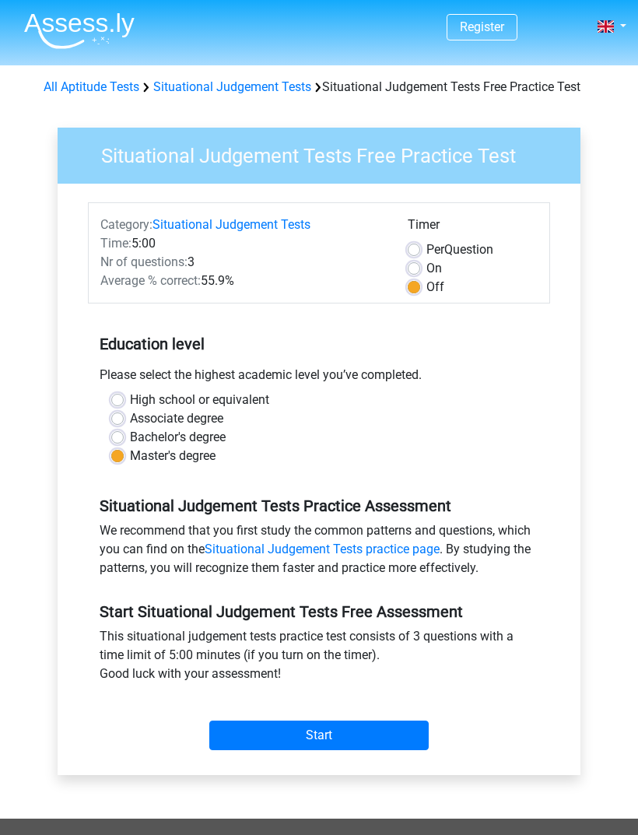
click at [330, 743] on input "Start" at bounding box center [318, 735] width 219 height 30
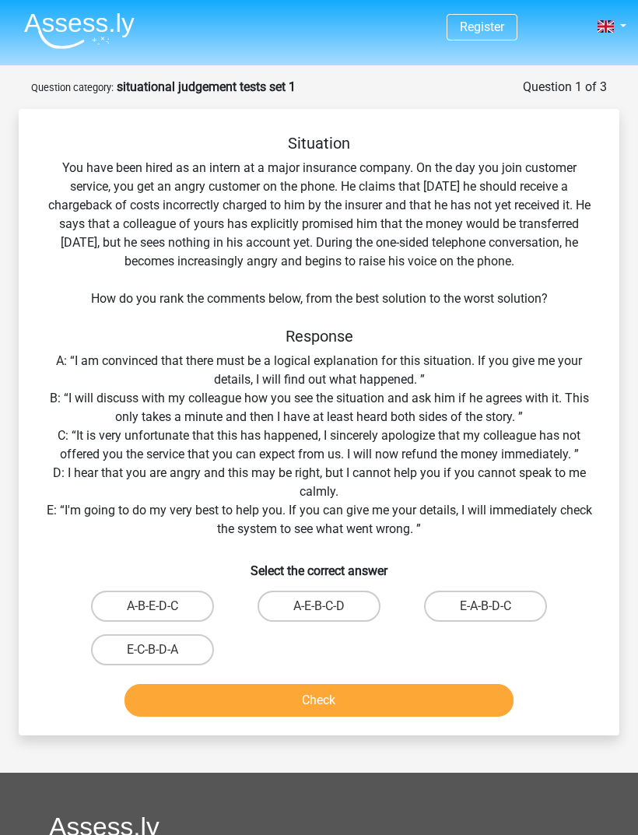
click at [501, 611] on label "E-A-B-D-C" at bounding box center [485, 605] width 123 height 31
click at [496, 611] on input "E-A-B-D-C" at bounding box center [490, 611] width 10 height 10
radio input "true"
click at [381, 701] on button "Check" at bounding box center [319, 700] width 390 height 33
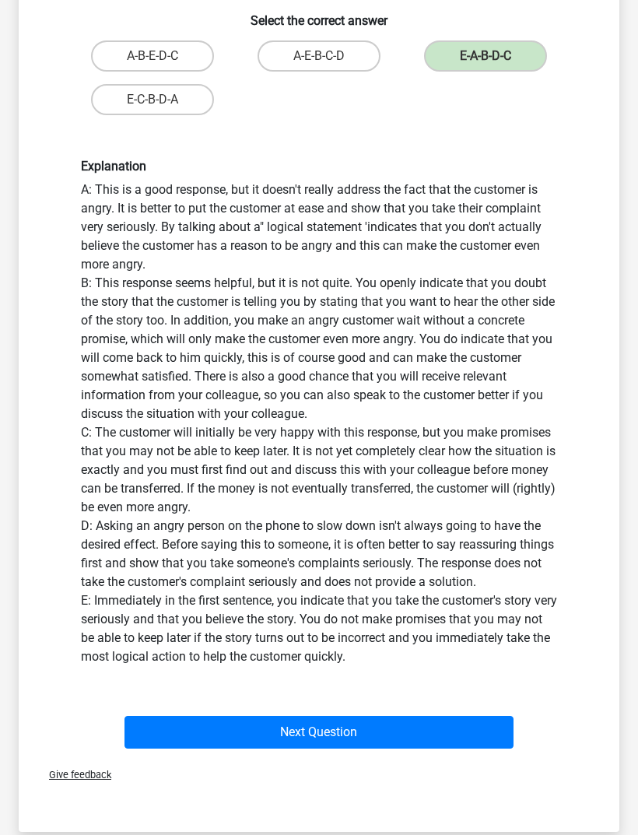
scroll to position [550, 0]
click at [373, 731] on button "Next Question" at bounding box center [319, 732] width 390 height 33
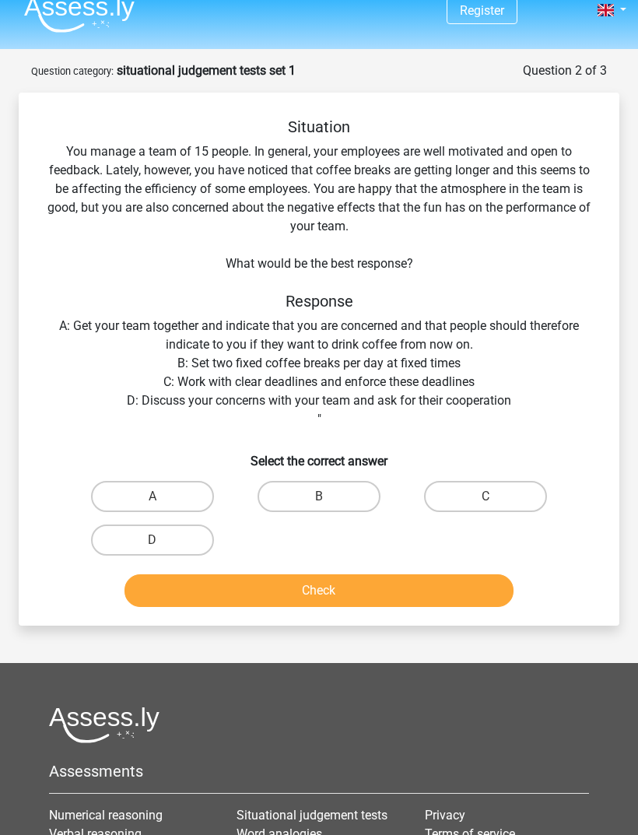
scroll to position [17, 0]
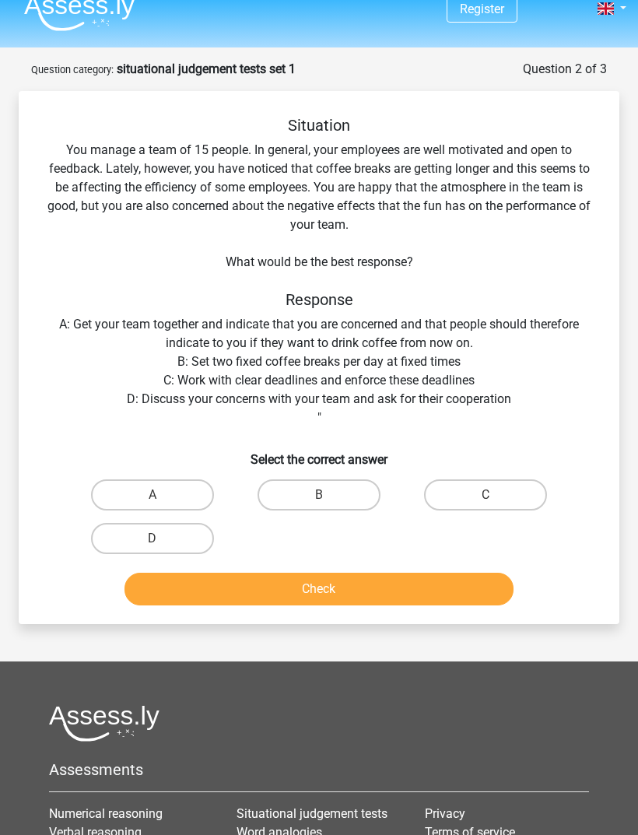
click at [113, 532] on label "D" at bounding box center [152, 539] width 123 height 31
click at [152, 539] on input "D" at bounding box center [157, 544] width 10 height 10
radio input "true"
click at [440, 592] on button "Check" at bounding box center [319, 589] width 390 height 33
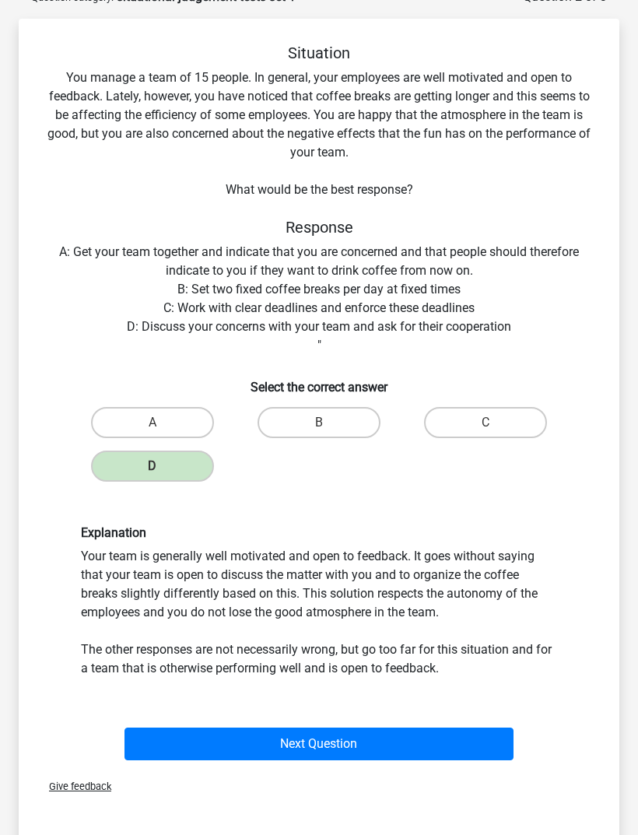
scroll to position [94, 0]
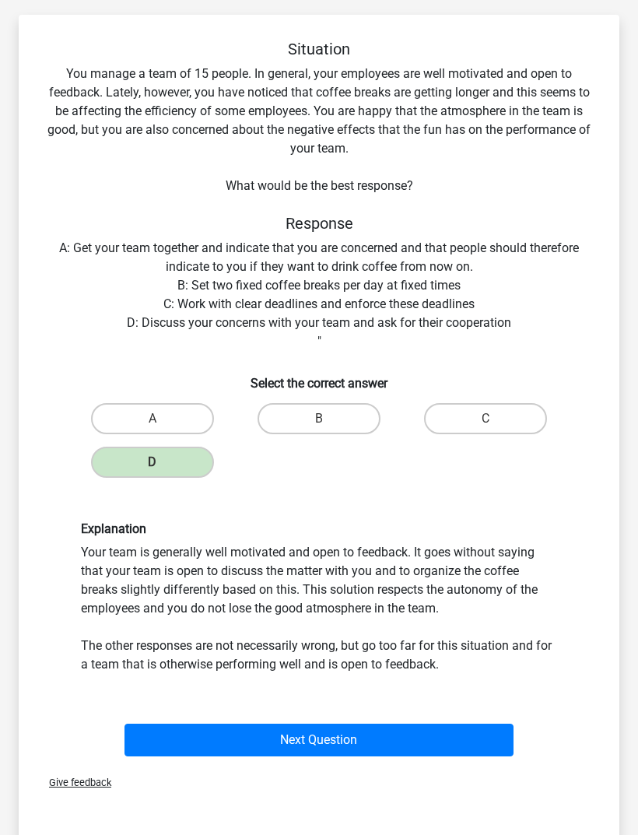
click at [408, 744] on button "Next Question" at bounding box center [319, 739] width 390 height 33
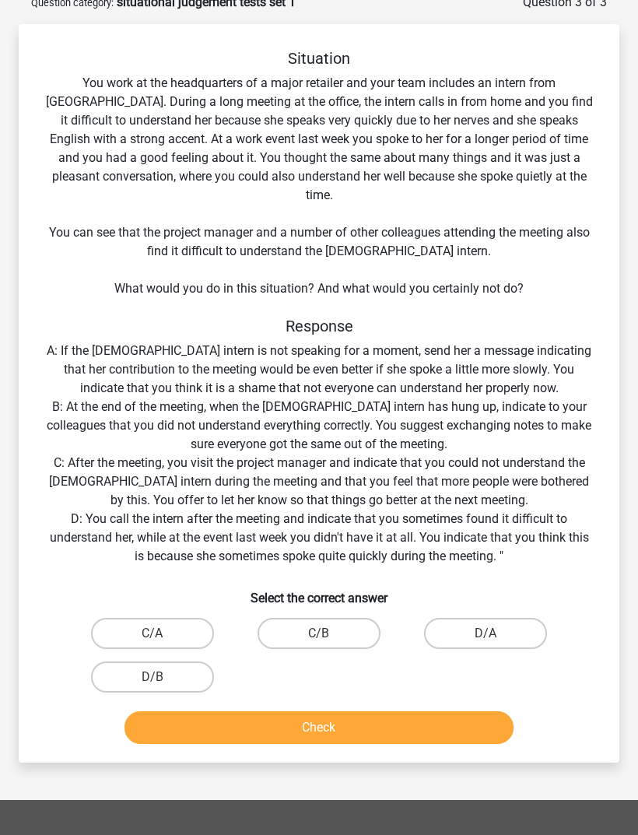
scroll to position [78, 0]
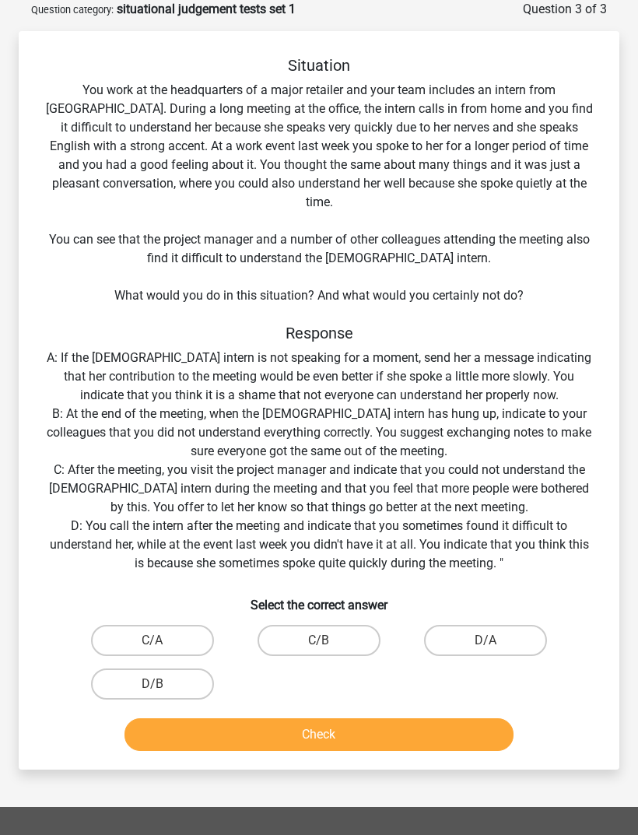
click at [493, 640] on input "D/A" at bounding box center [490, 645] width 10 height 10
radio input "true"
click at [405, 718] on button "Check" at bounding box center [319, 734] width 390 height 33
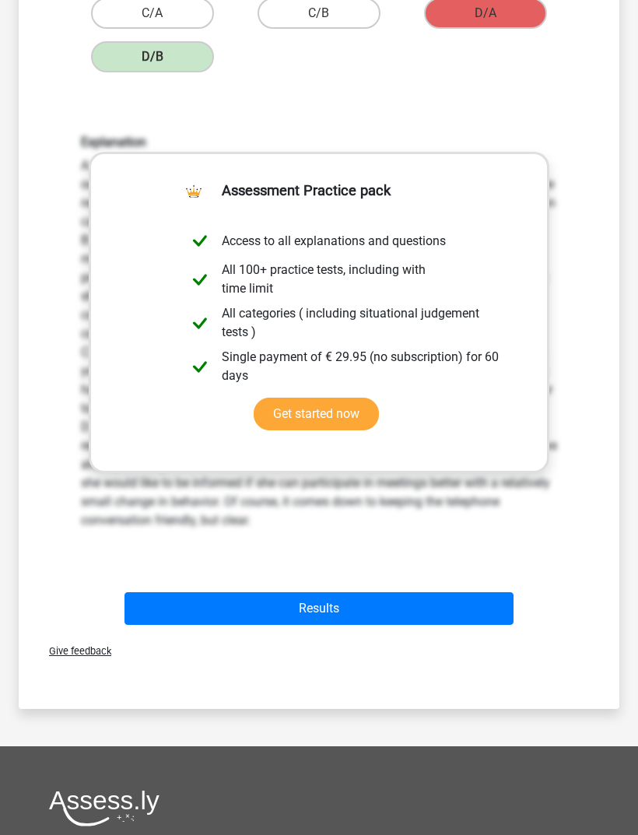
scroll to position [719, 0]
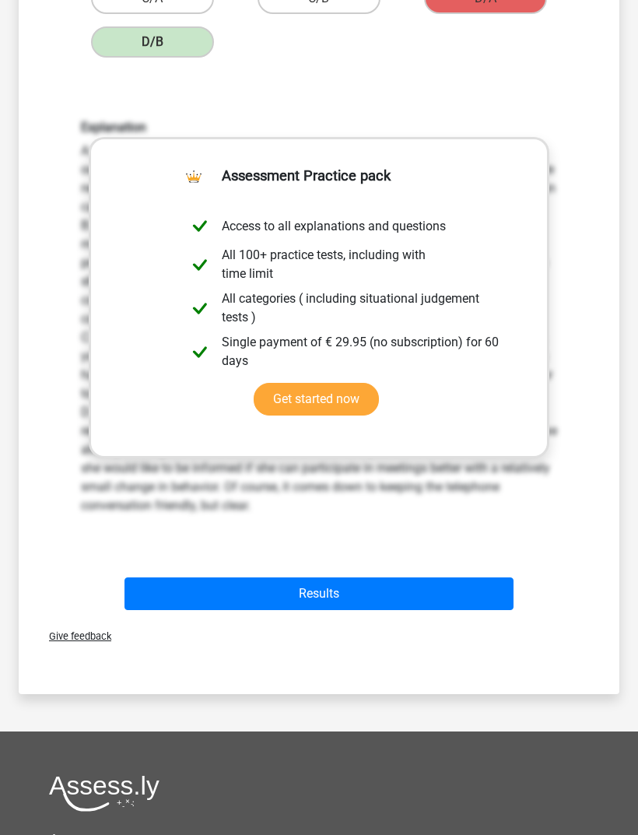
click at [477, 578] on button "Results" at bounding box center [319, 594] width 390 height 33
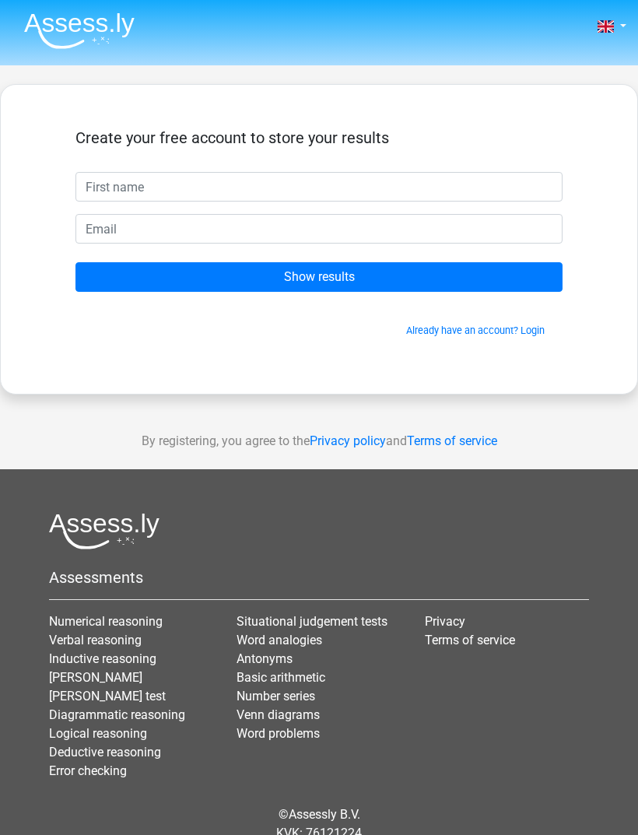
click at [139, 629] on link "Numerical reasoning" at bounding box center [106, 621] width 114 height 15
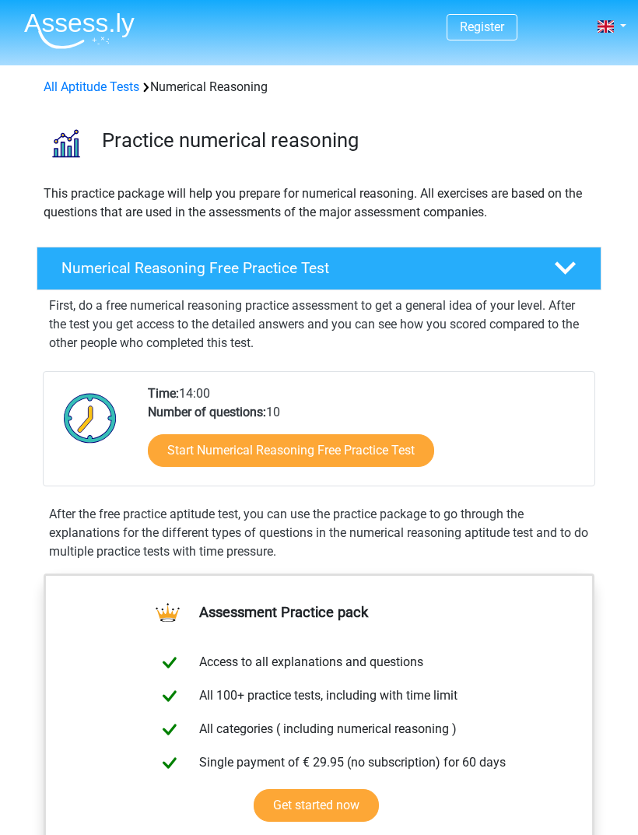
click at [296, 451] on link "Start Numerical Reasoning Free Practice Test" at bounding box center [291, 450] width 286 height 33
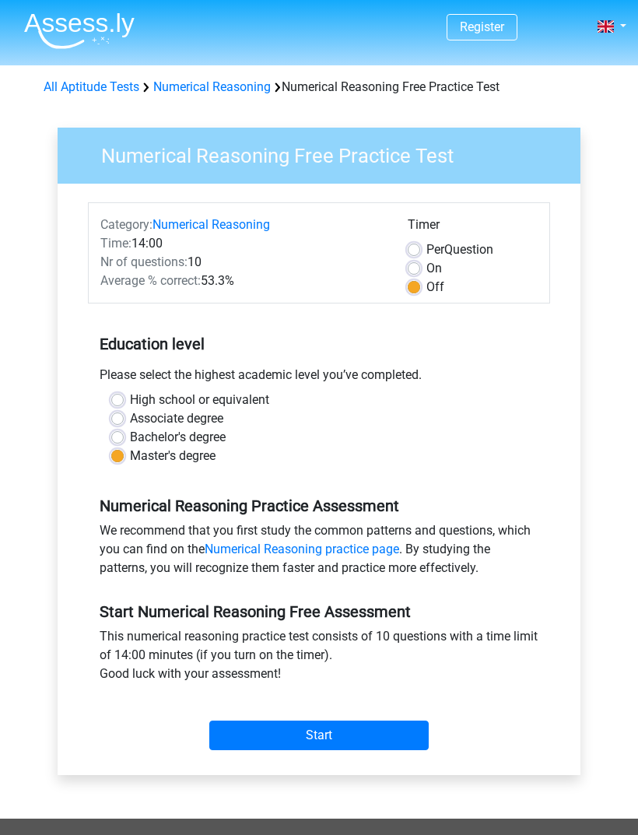
click at [359, 723] on input "Start" at bounding box center [318, 735] width 219 height 30
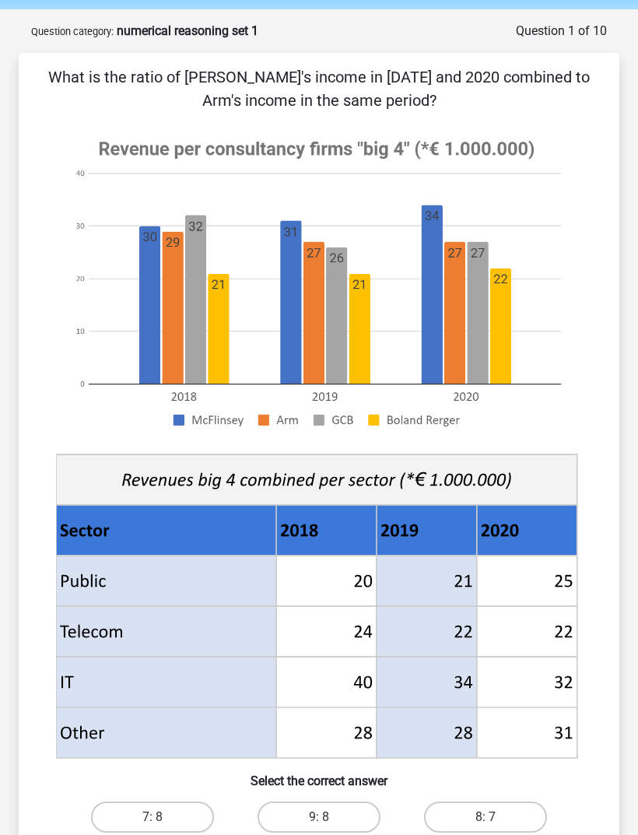
scroll to position [56, 0]
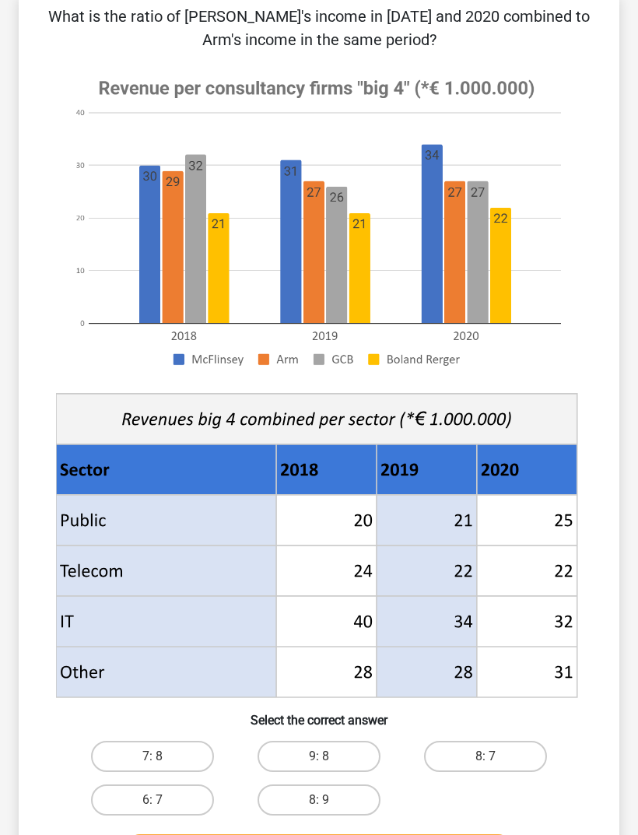
click at [506, 741] on label "8: 7" at bounding box center [485, 756] width 123 height 31
click at [496, 757] on input "8: 7" at bounding box center [490, 762] width 10 height 10
radio input "true"
click at [458, 834] on button "Check" at bounding box center [319, 850] width 390 height 33
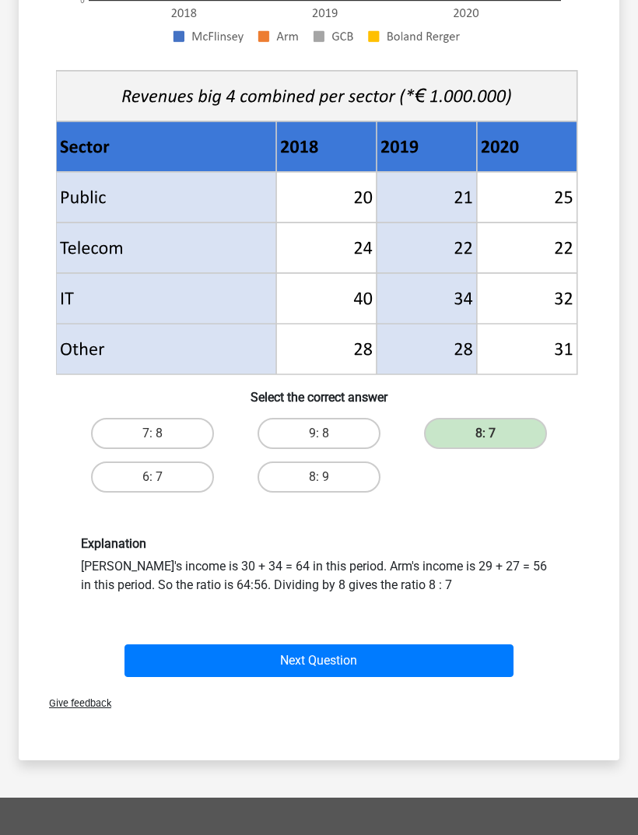
scroll to position [435, 0]
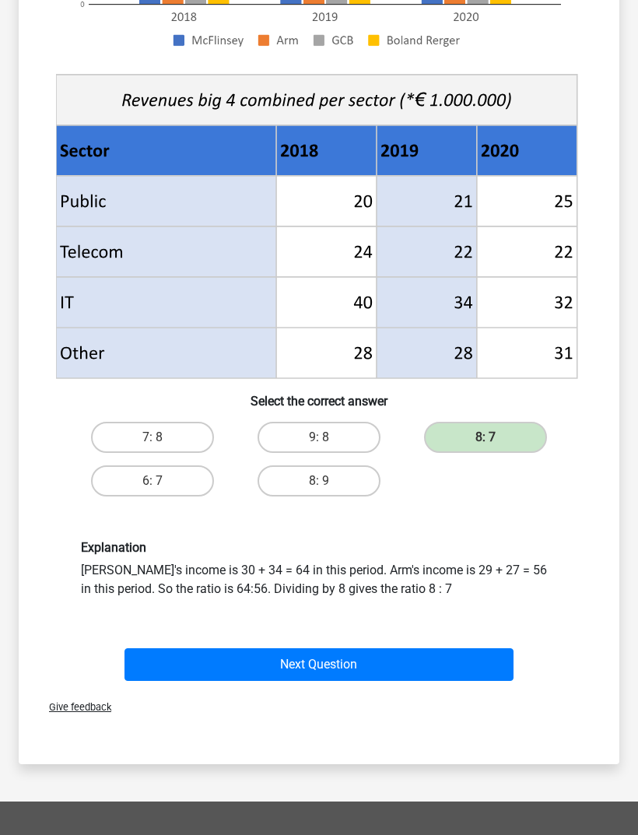
click at [400, 674] on button "Next Question" at bounding box center [319, 665] width 390 height 33
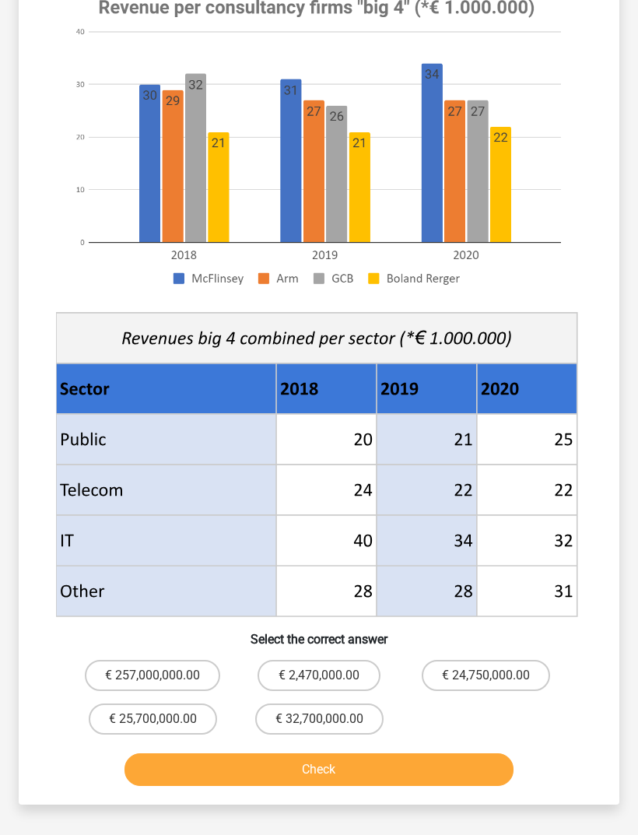
scroll to position [246, 0]
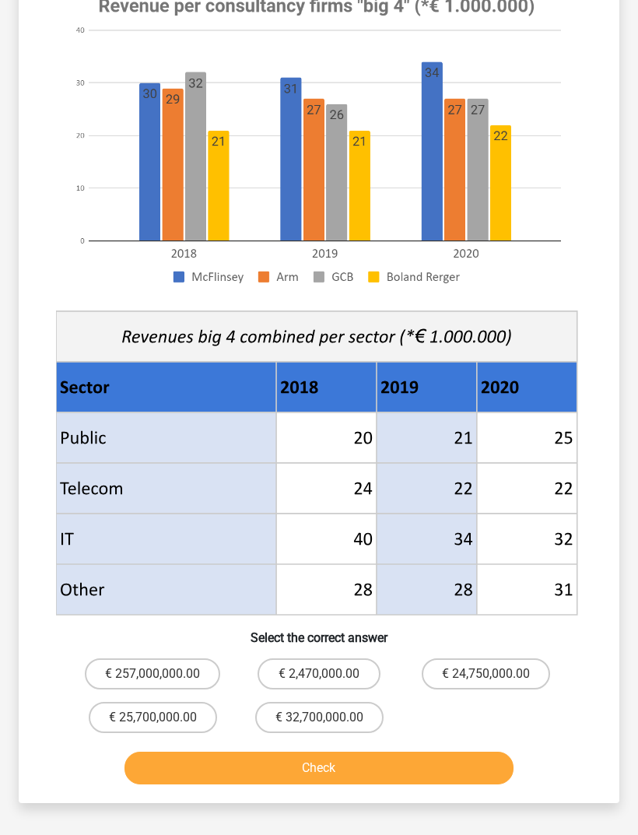
click at [483, 667] on label "€ 24,750,000.00" at bounding box center [486, 673] width 128 height 31
click at [485, 674] on input "€ 24,750,000.00" at bounding box center [490, 679] width 10 height 10
radio input "true"
click at [264, 769] on button "Check" at bounding box center [319, 767] width 390 height 33
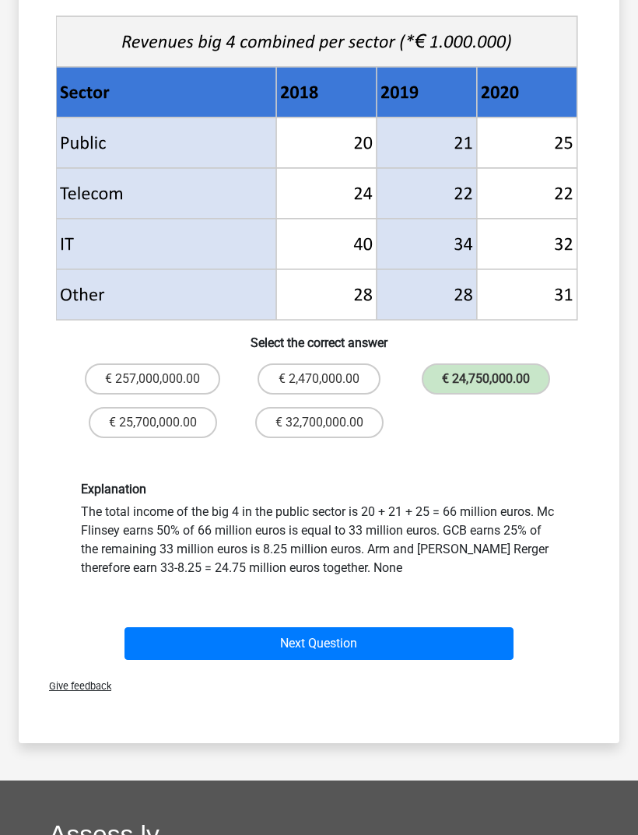
scroll to position [598, 0]
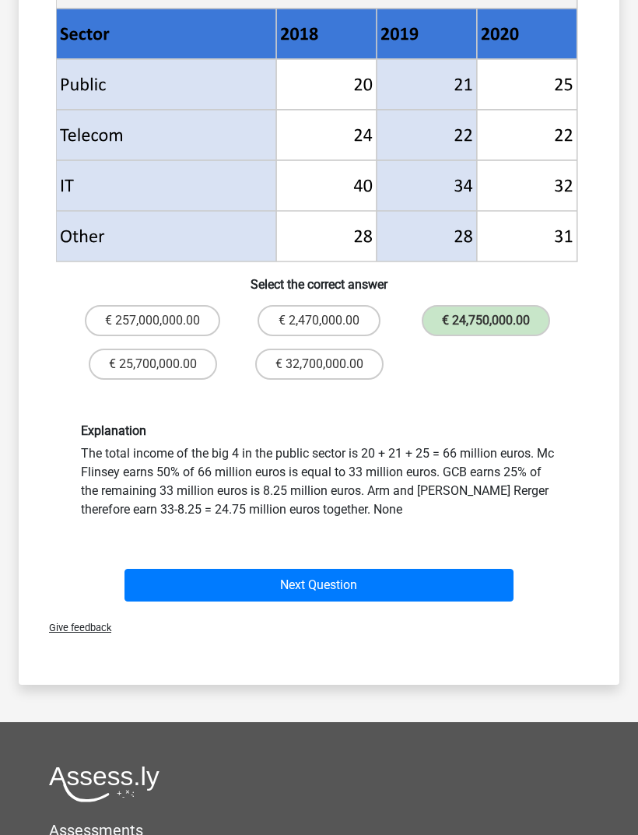
click at [192, 576] on button "Next Question" at bounding box center [319, 585] width 390 height 33
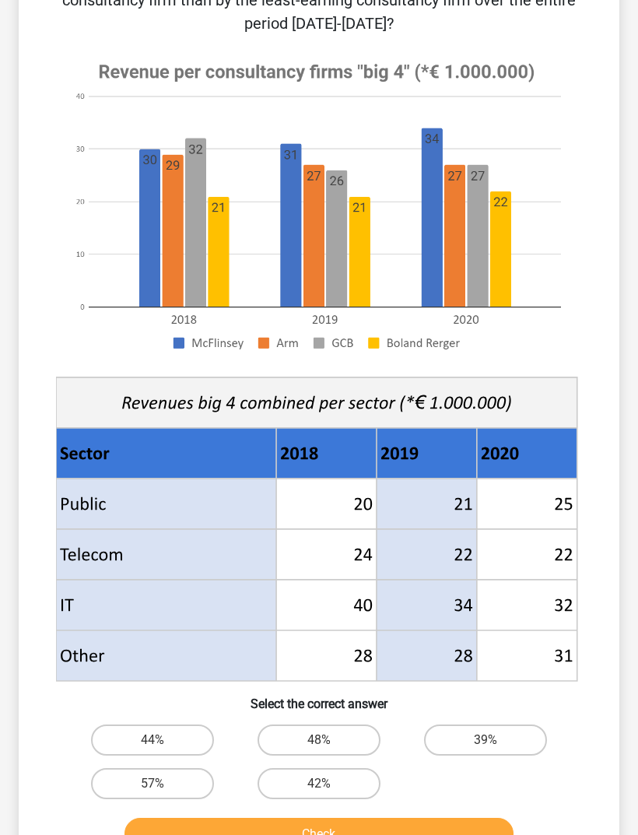
scroll to position [154, 0]
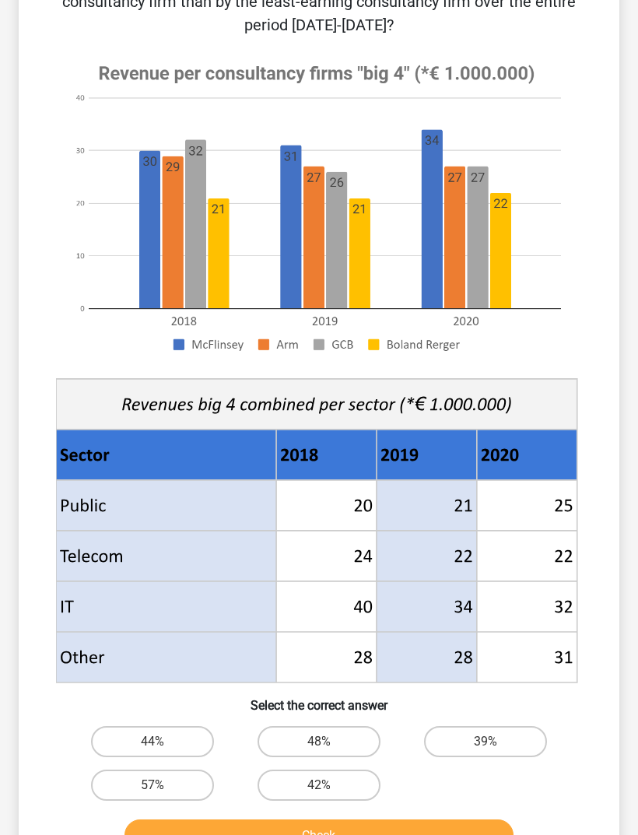
click at [317, 733] on label "48%" at bounding box center [318, 742] width 123 height 31
click at [319, 742] on input "48%" at bounding box center [324, 747] width 10 height 10
radio input "true"
click at [339, 822] on button "Check" at bounding box center [319, 835] width 390 height 33
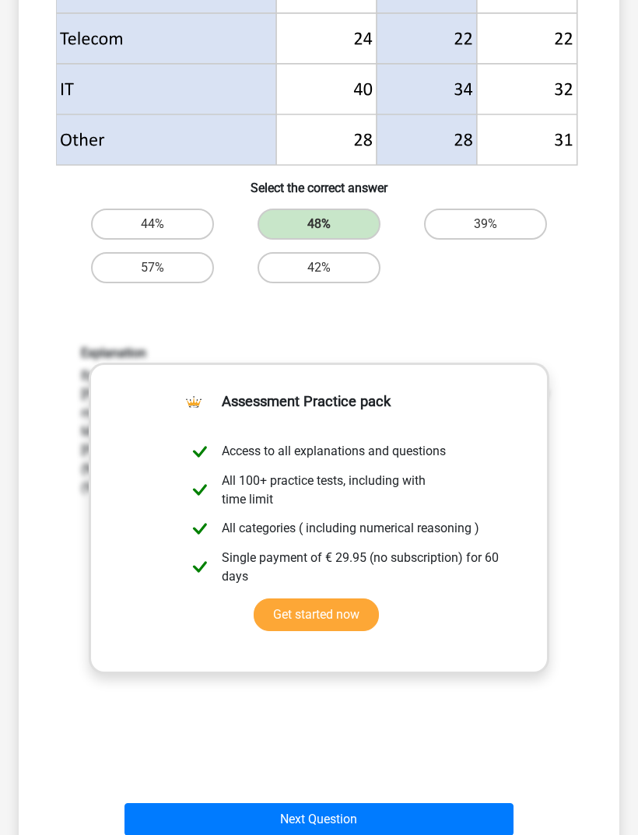
scroll to position [684, 0]
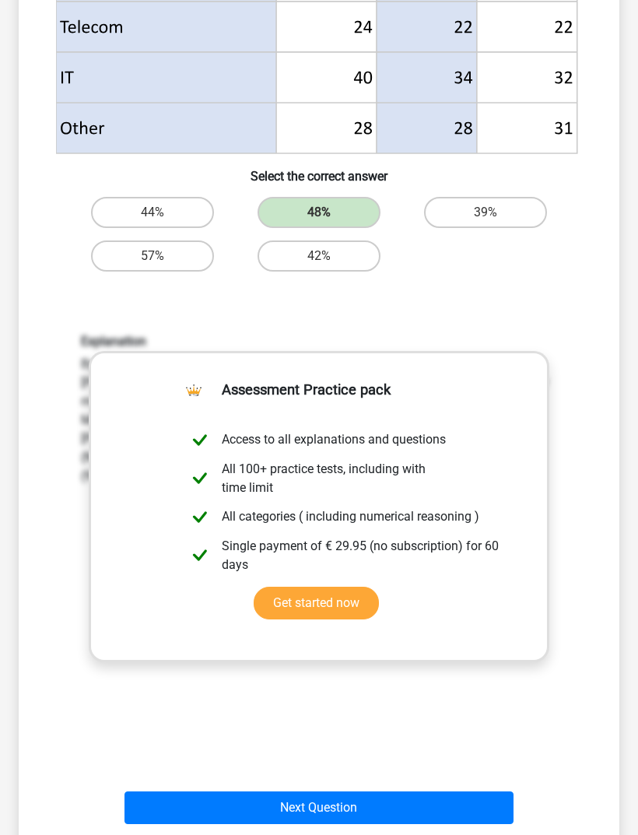
click at [359, 805] on button "Next Question" at bounding box center [319, 807] width 390 height 33
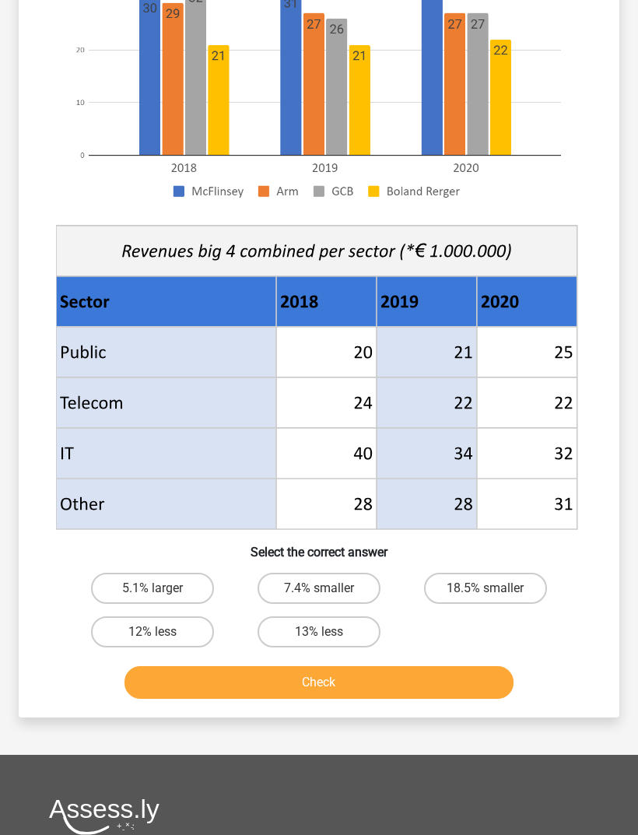
scroll to position [279, 0]
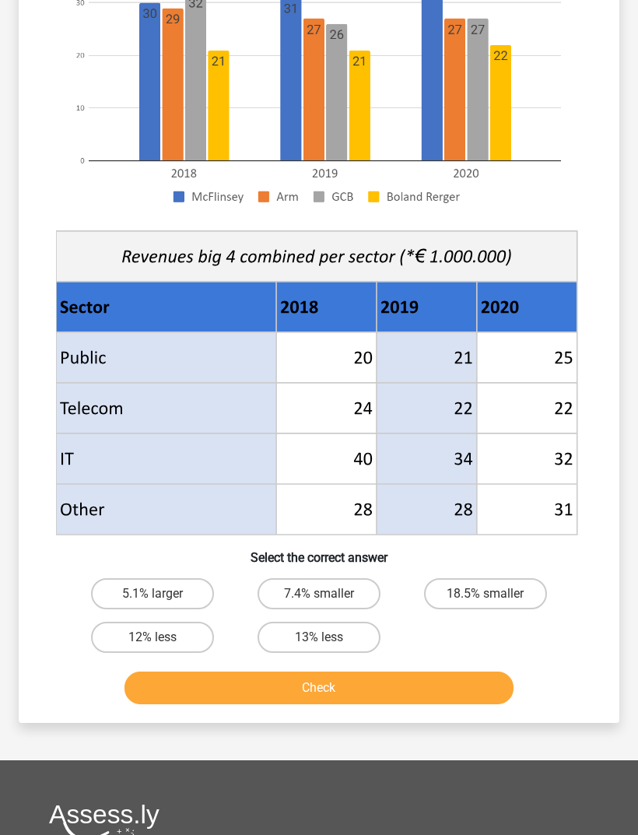
click at [340, 632] on label "13% less" at bounding box center [318, 637] width 123 height 31
click at [329, 637] on input "13% less" at bounding box center [324, 642] width 10 height 10
radio input "true"
click at [314, 688] on button "Check" at bounding box center [319, 687] width 390 height 33
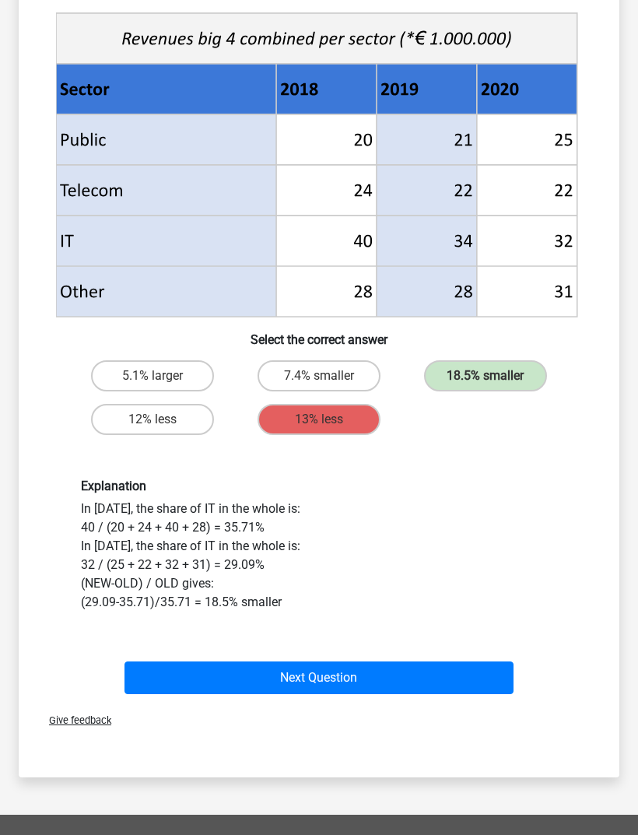
scroll to position [495, 0]
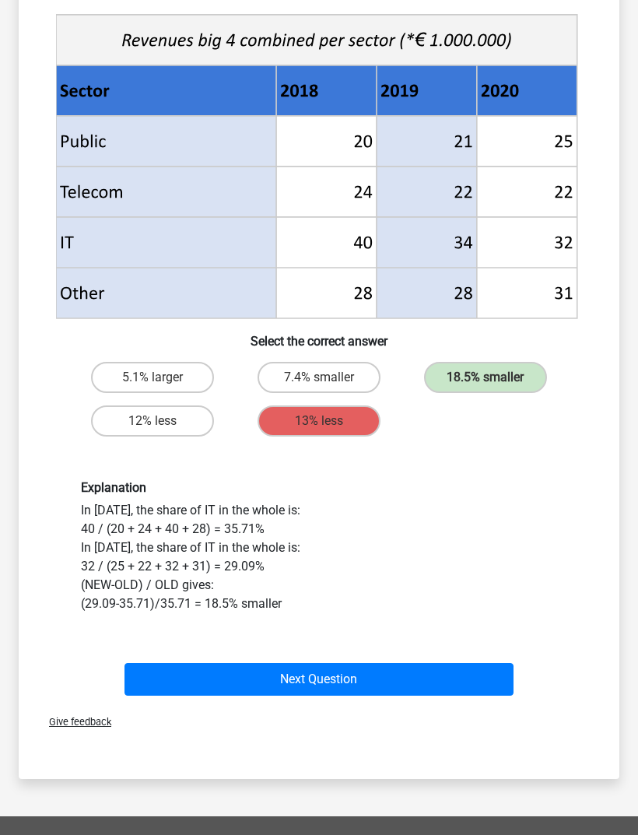
click at [331, 692] on button "Next Question" at bounding box center [319, 680] width 390 height 33
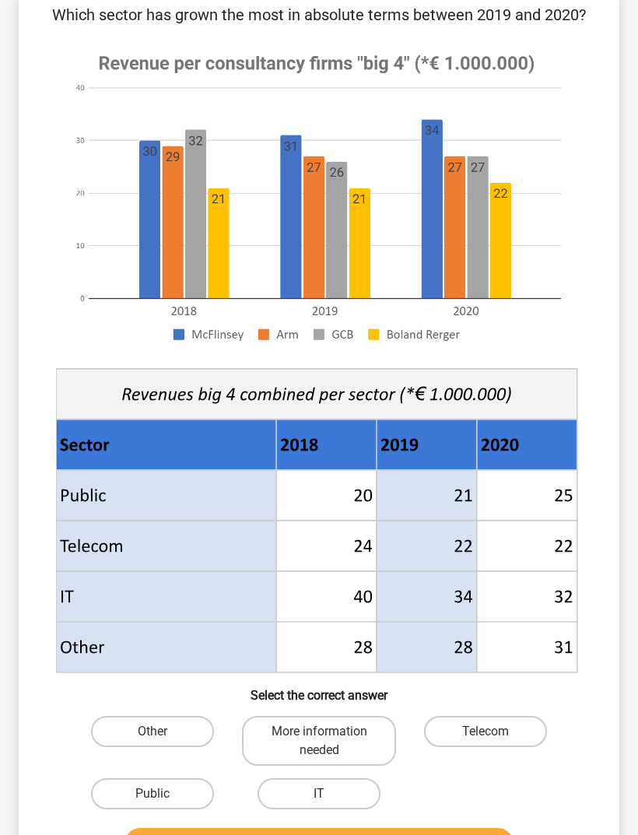
scroll to position [119, 0]
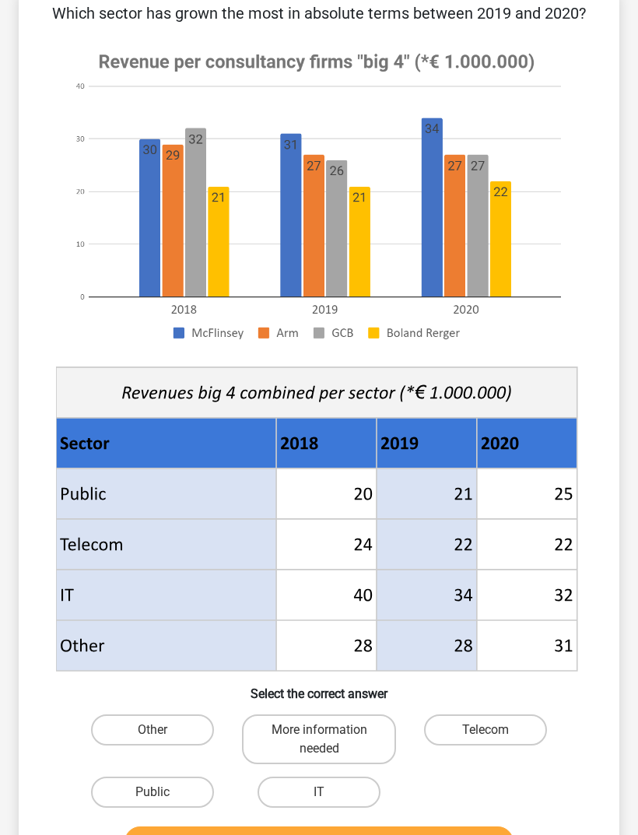
click at [163, 792] on label "Public" at bounding box center [152, 792] width 123 height 31
click at [163, 793] on input "Public" at bounding box center [157, 798] width 10 height 10
radio input "true"
click at [226, 834] on button "Check" at bounding box center [319, 842] width 390 height 33
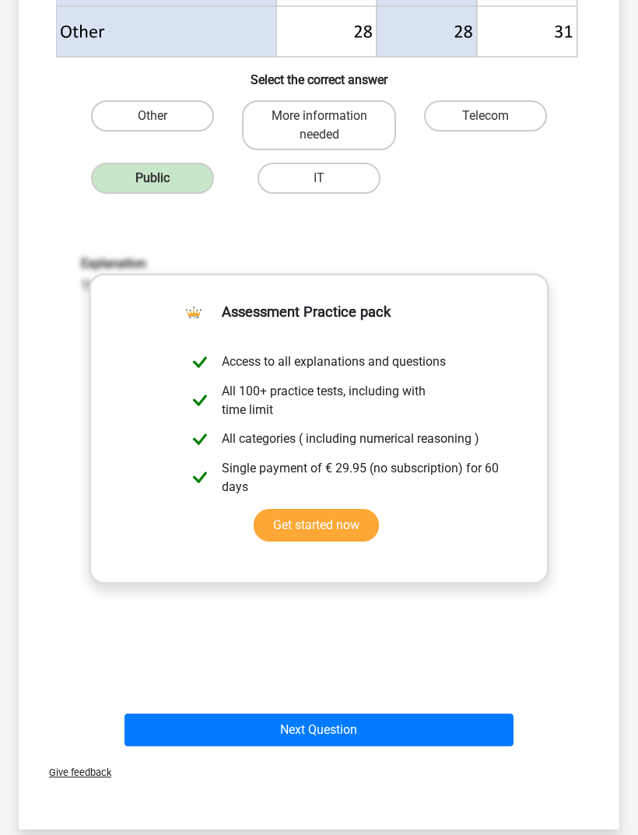
scroll to position [755, 0]
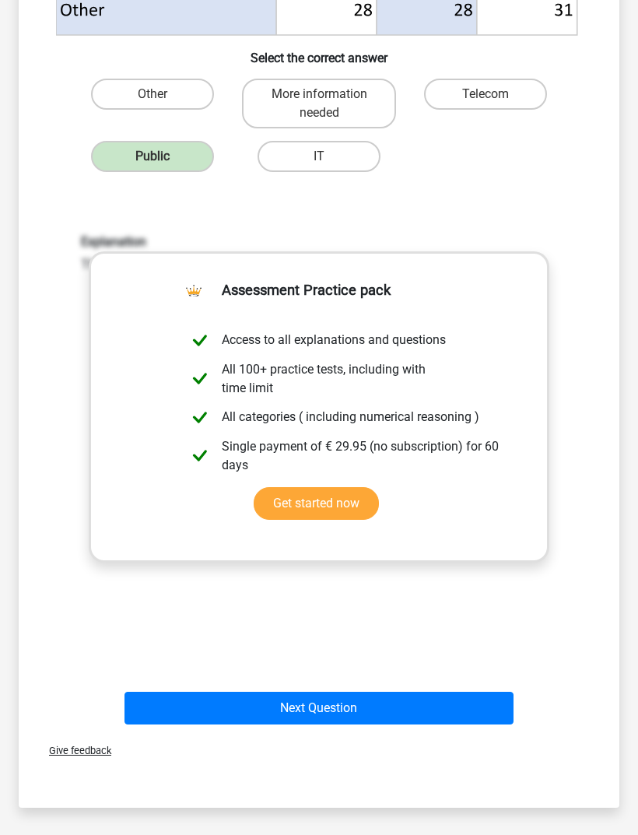
click at [205, 708] on button "Next Question" at bounding box center [319, 708] width 390 height 33
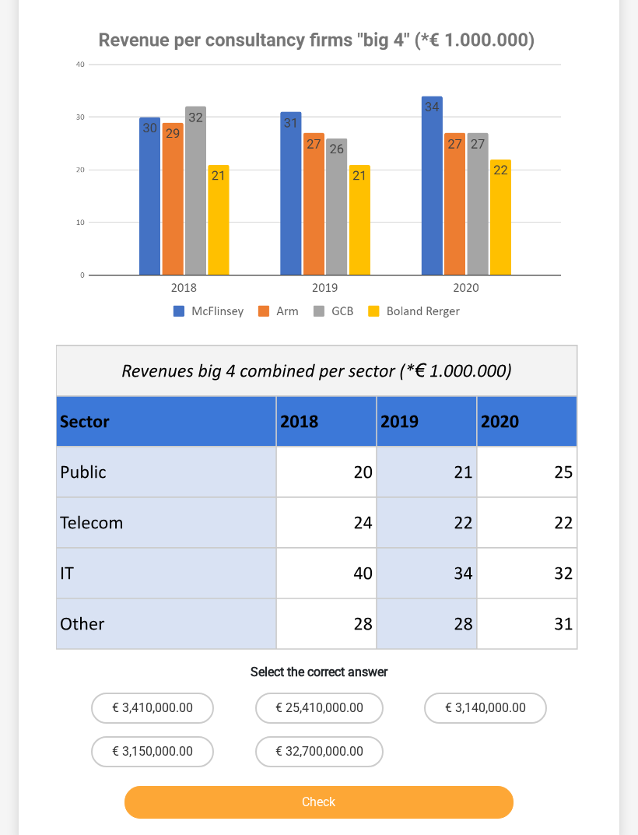
scroll to position [190, 0]
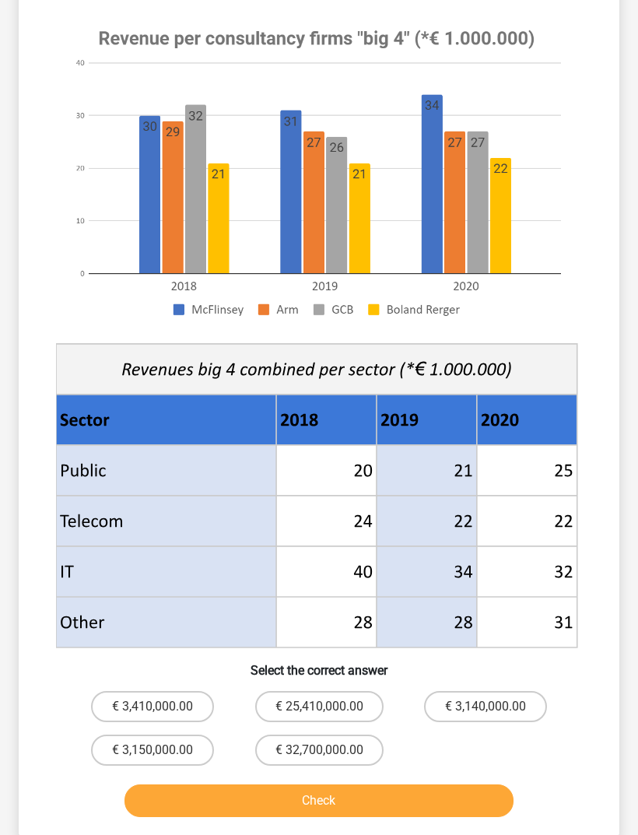
click at [159, 708] on input "€ 3,410,000.00" at bounding box center [157, 711] width 10 height 10
radio input "true"
click at [271, 814] on button "Check" at bounding box center [319, 800] width 390 height 33
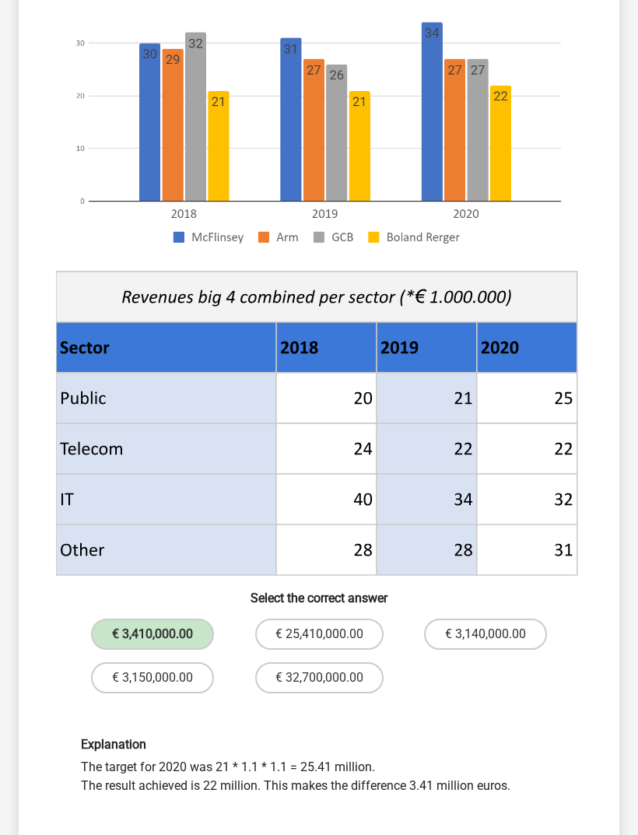
scroll to position [564, 0]
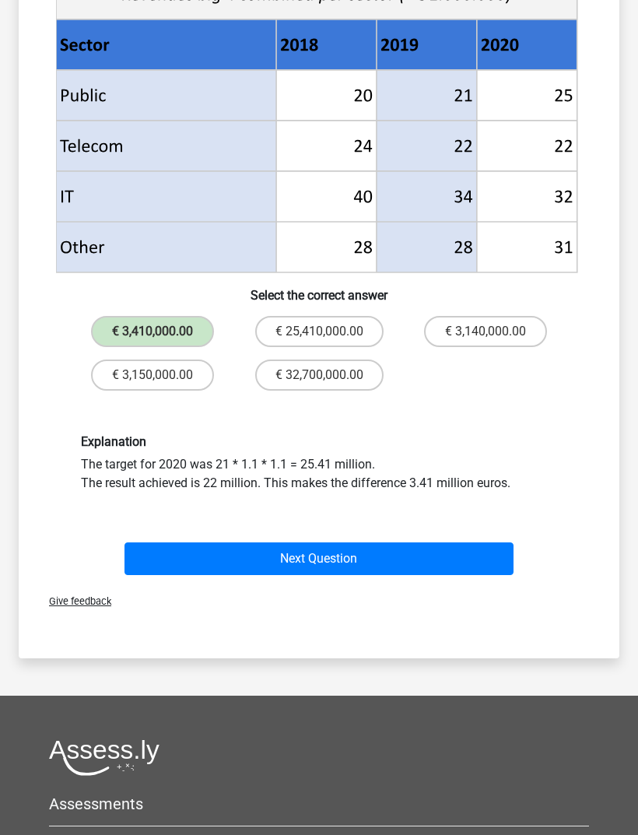
click at [164, 536] on div "Next Question" at bounding box center [319, 556] width 551 height 51
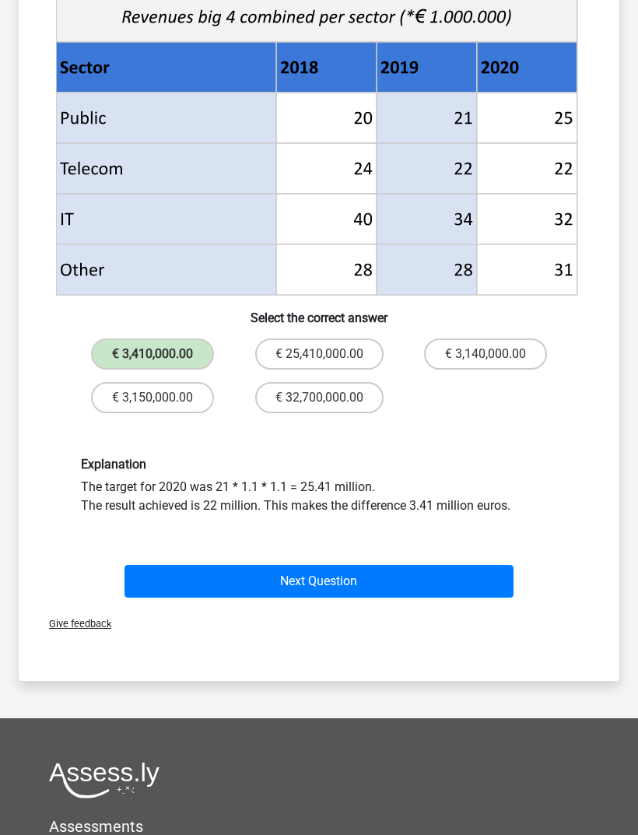
scroll to position [545, 0]
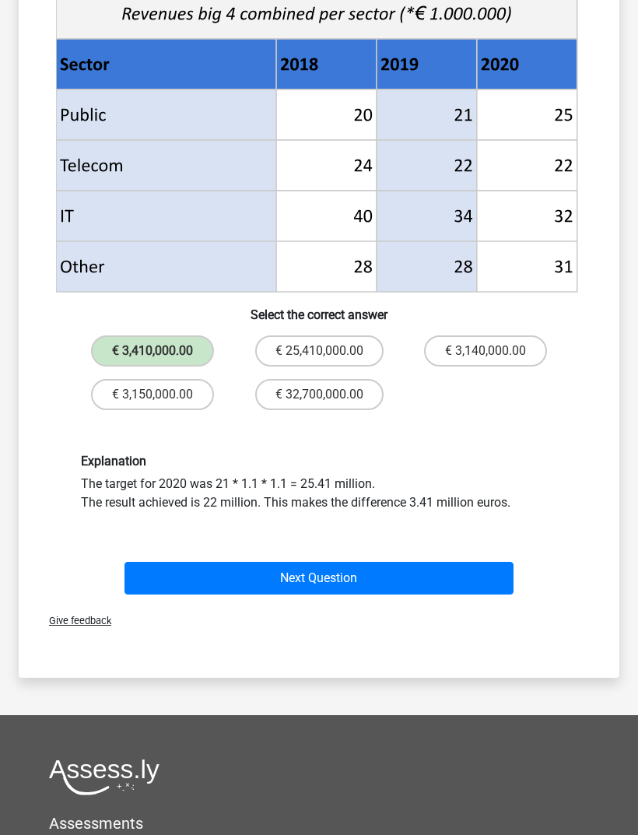
click at [149, 573] on button "Next Question" at bounding box center [319, 578] width 390 height 33
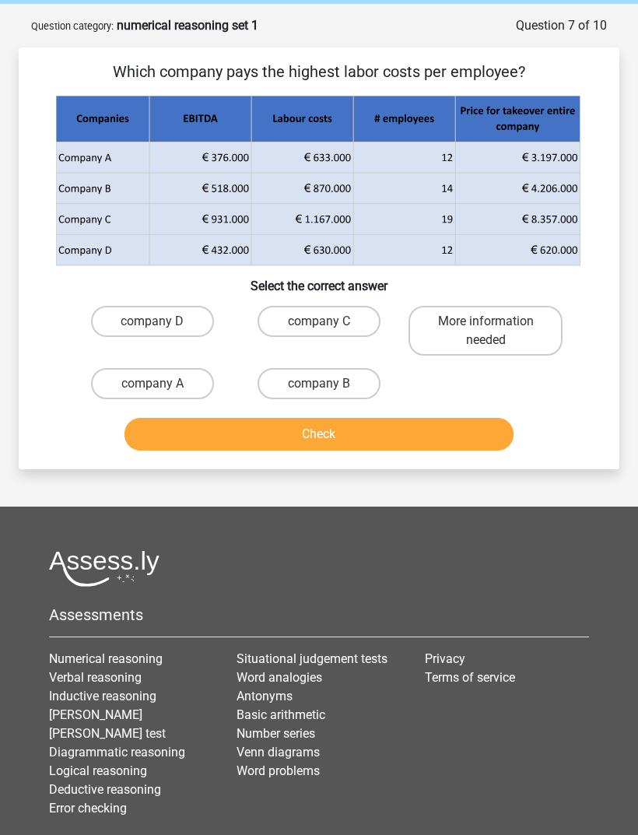
scroll to position [0, 0]
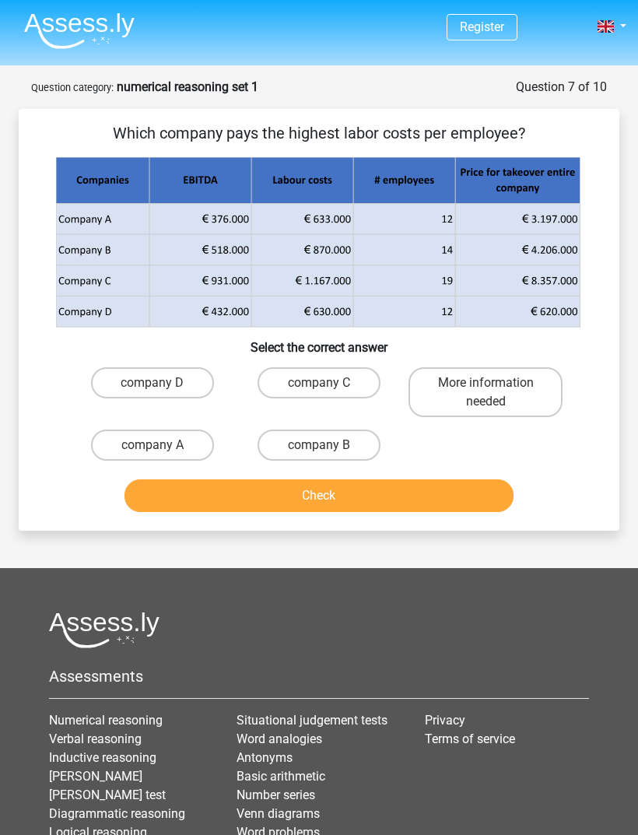
click at [332, 440] on label "company B" at bounding box center [318, 444] width 123 height 31
click at [329, 445] on input "company B" at bounding box center [324, 450] width 10 height 10
radio input "true"
click at [358, 492] on button "Check" at bounding box center [319, 495] width 390 height 33
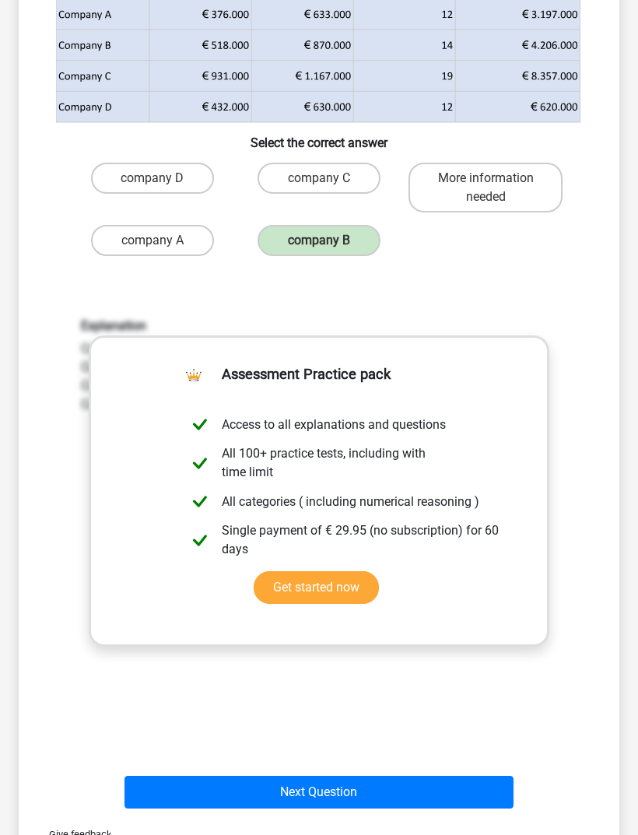
scroll to position [546, 0]
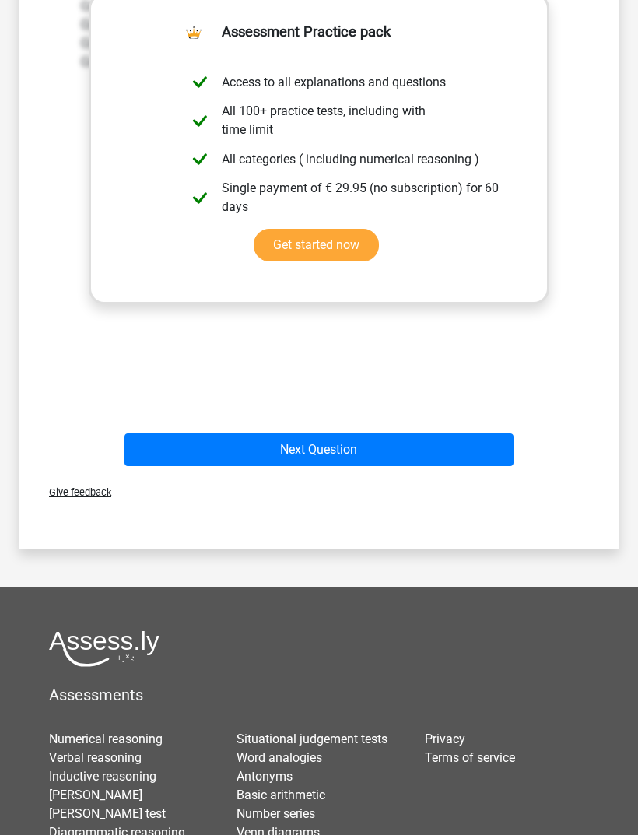
click at [229, 461] on button "Next Question" at bounding box center [319, 450] width 390 height 33
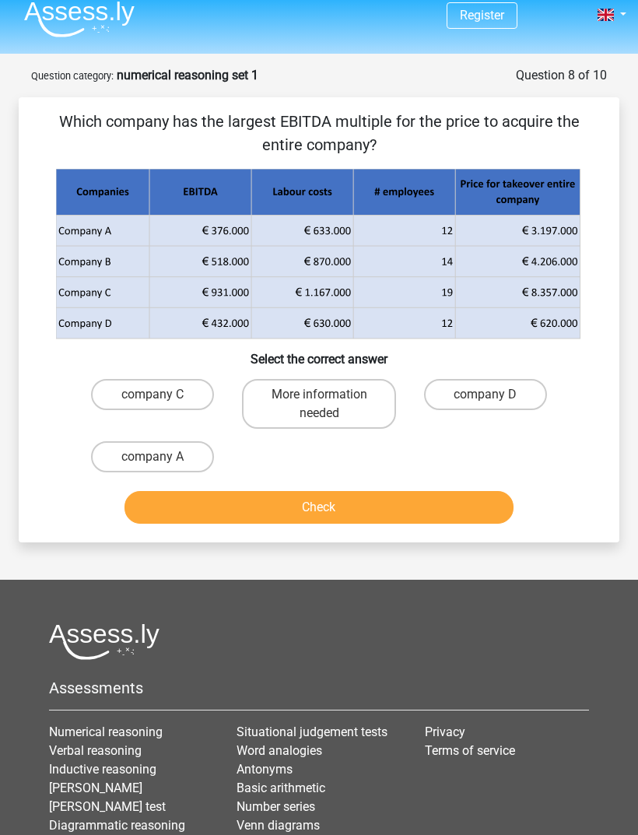
scroll to position [0, 0]
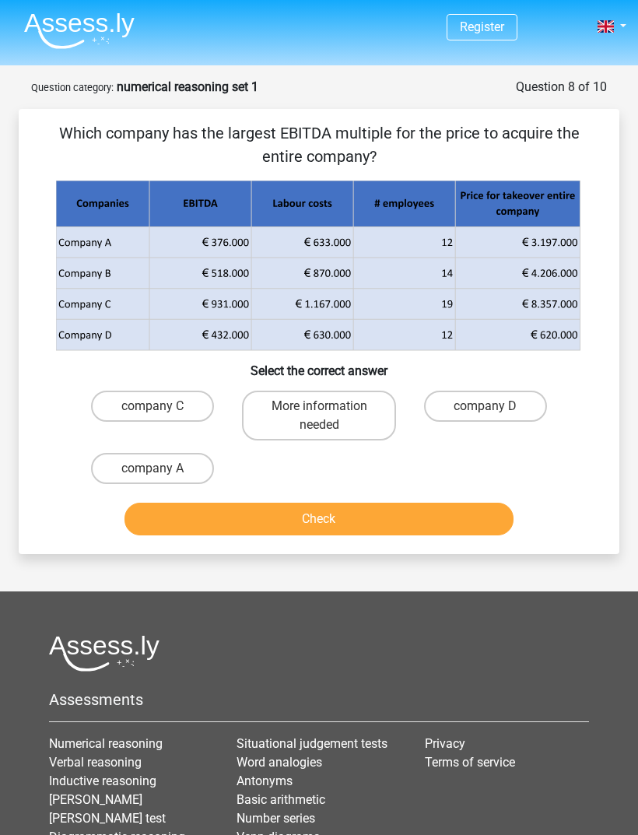
click at [150, 400] on label "company C" at bounding box center [152, 406] width 123 height 31
click at [152, 406] on input "company C" at bounding box center [157, 411] width 10 height 10
radio input "true"
click at [177, 527] on button "Check" at bounding box center [319, 519] width 390 height 33
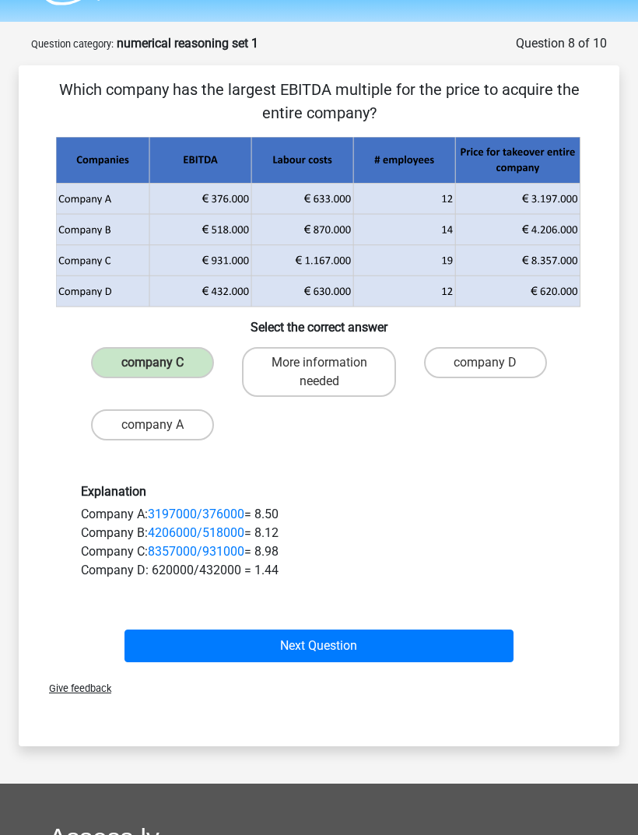
click at [211, 654] on button "Next Question" at bounding box center [319, 645] width 390 height 33
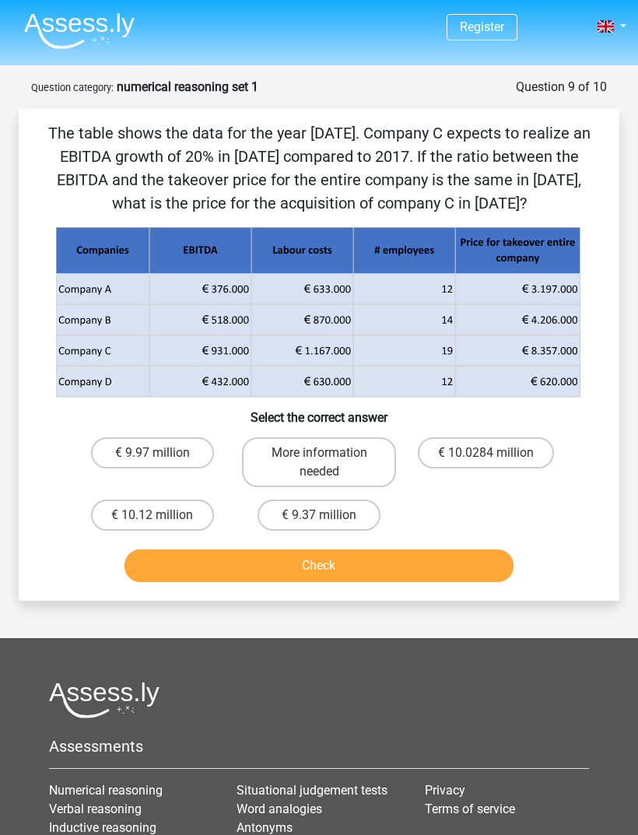
click at [305, 451] on label "More information needed" at bounding box center [319, 462] width 154 height 50
click at [319, 453] on input "More information needed" at bounding box center [324, 458] width 10 height 10
radio input "true"
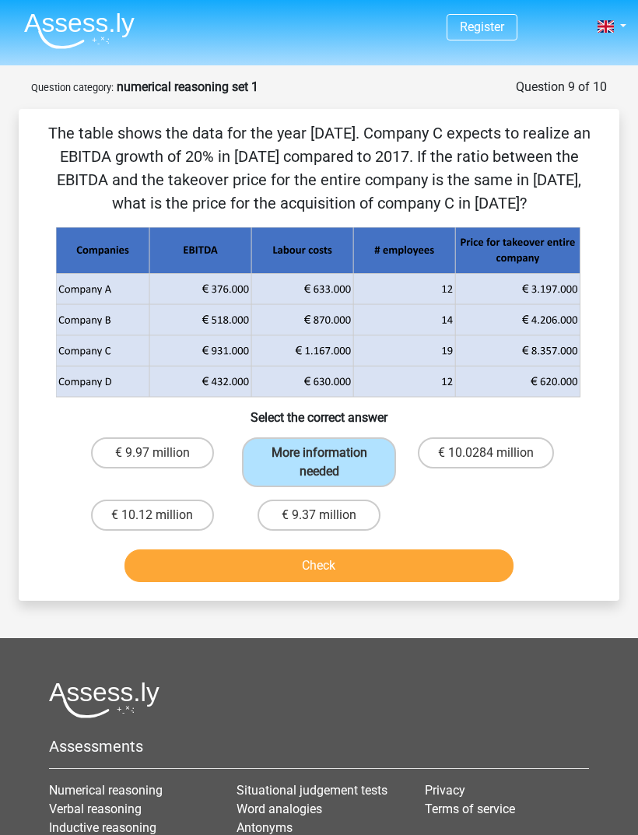
click at [329, 572] on button "Check" at bounding box center [319, 565] width 390 height 33
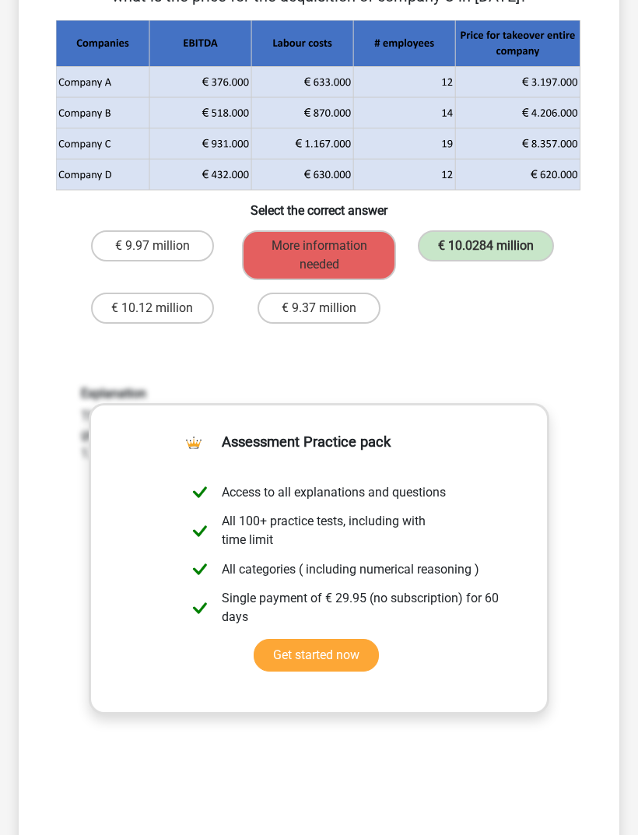
scroll to position [221, 0]
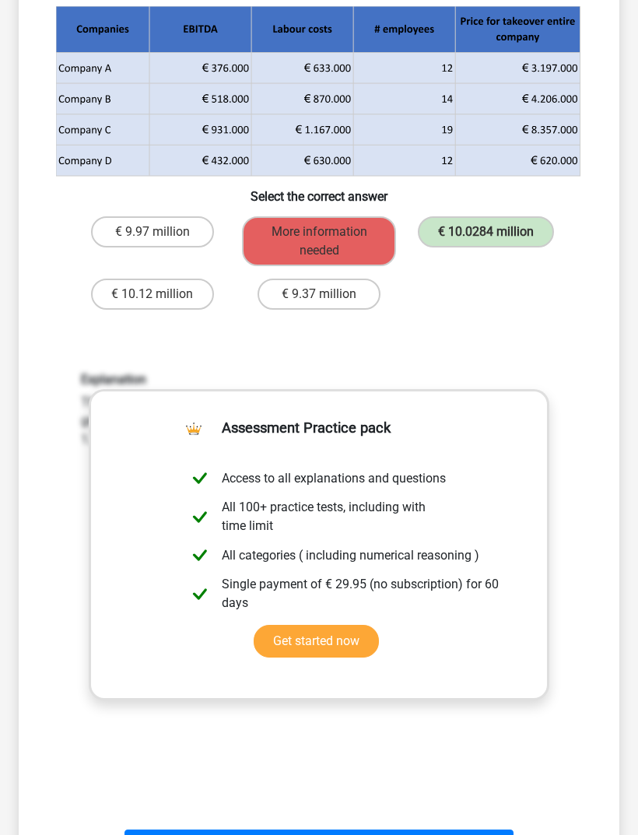
click at [321, 834] on button "Next Question" at bounding box center [319, 845] width 390 height 33
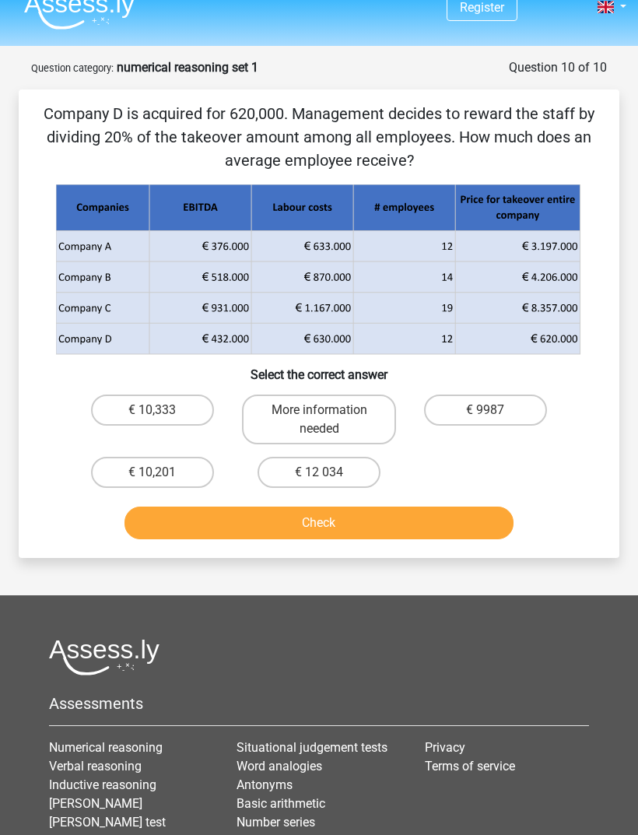
scroll to position [9, 0]
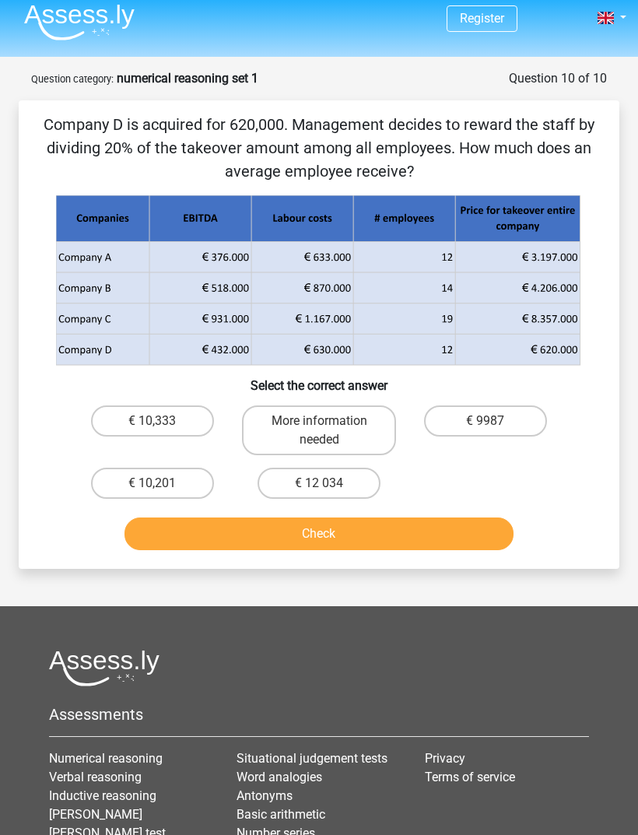
click at [148, 411] on label "€ 10,333" at bounding box center [152, 420] width 123 height 31
click at [152, 421] on input "€ 10,333" at bounding box center [157, 426] width 10 height 10
radio input "true"
click at [158, 548] on button "Check" at bounding box center [319, 533] width 390 height 33
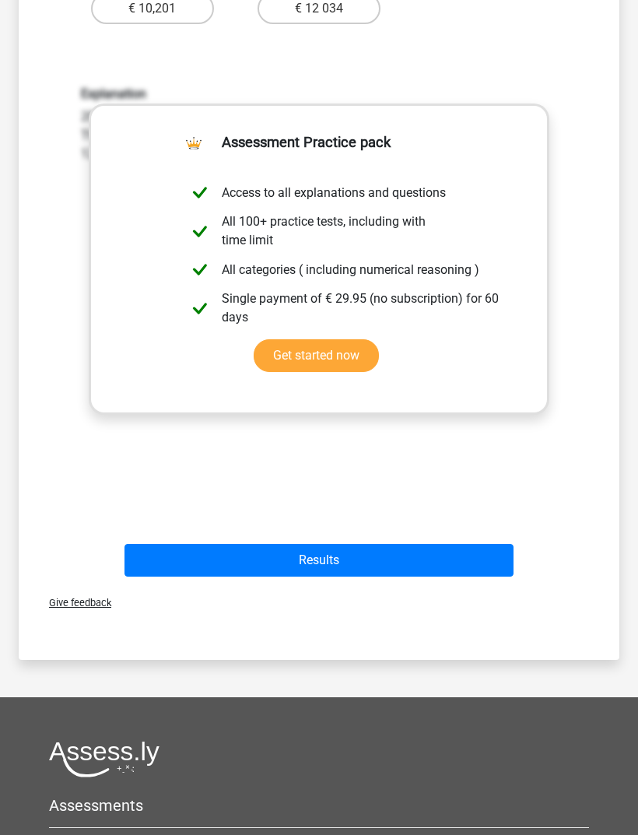
scroll to position [491, 0]
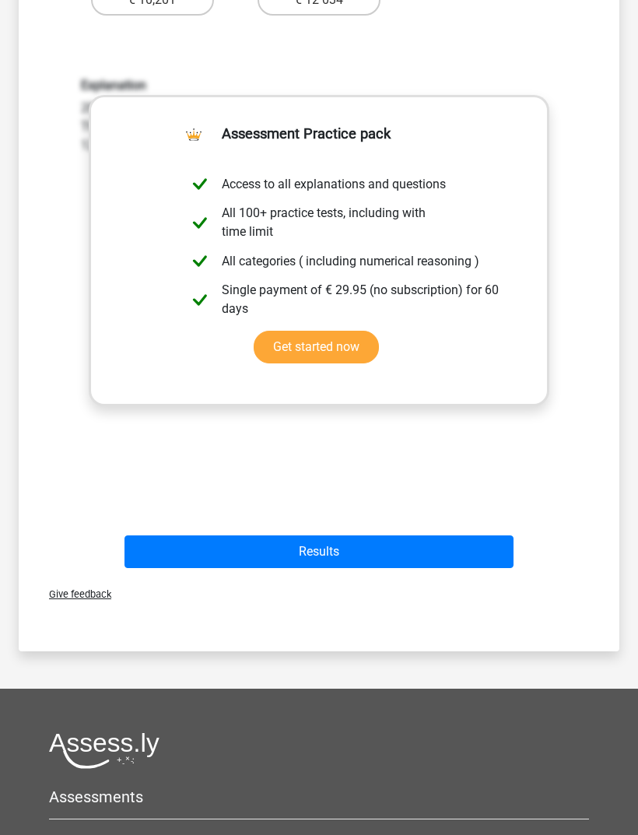
click at [166, 556] on button "Results" at bounding box center [319, 552] width 390 height 33
